Goal: Task Accomplishment & Management: Manage account settings

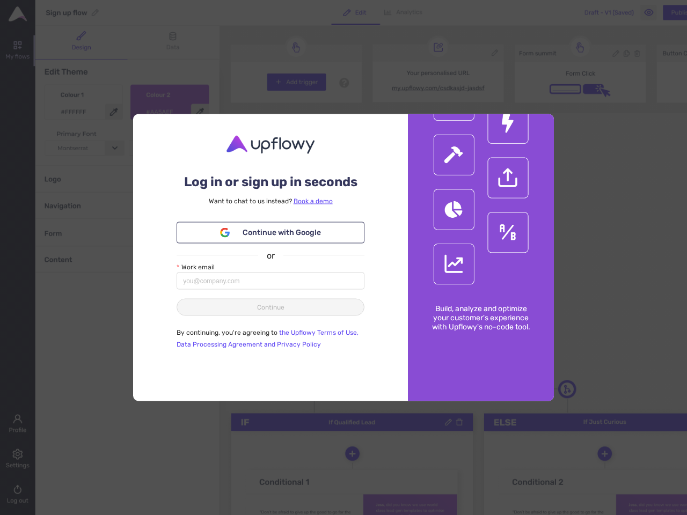
click at [343, 258] on div "or" at bounding box center [271, 254] width 188 height 13
click at [270, 232] on span "Continue with Google" at bounding box center [282, 233] width 78 height 12
